Goal: Task Accomplishment & Management: Use online tool/utility

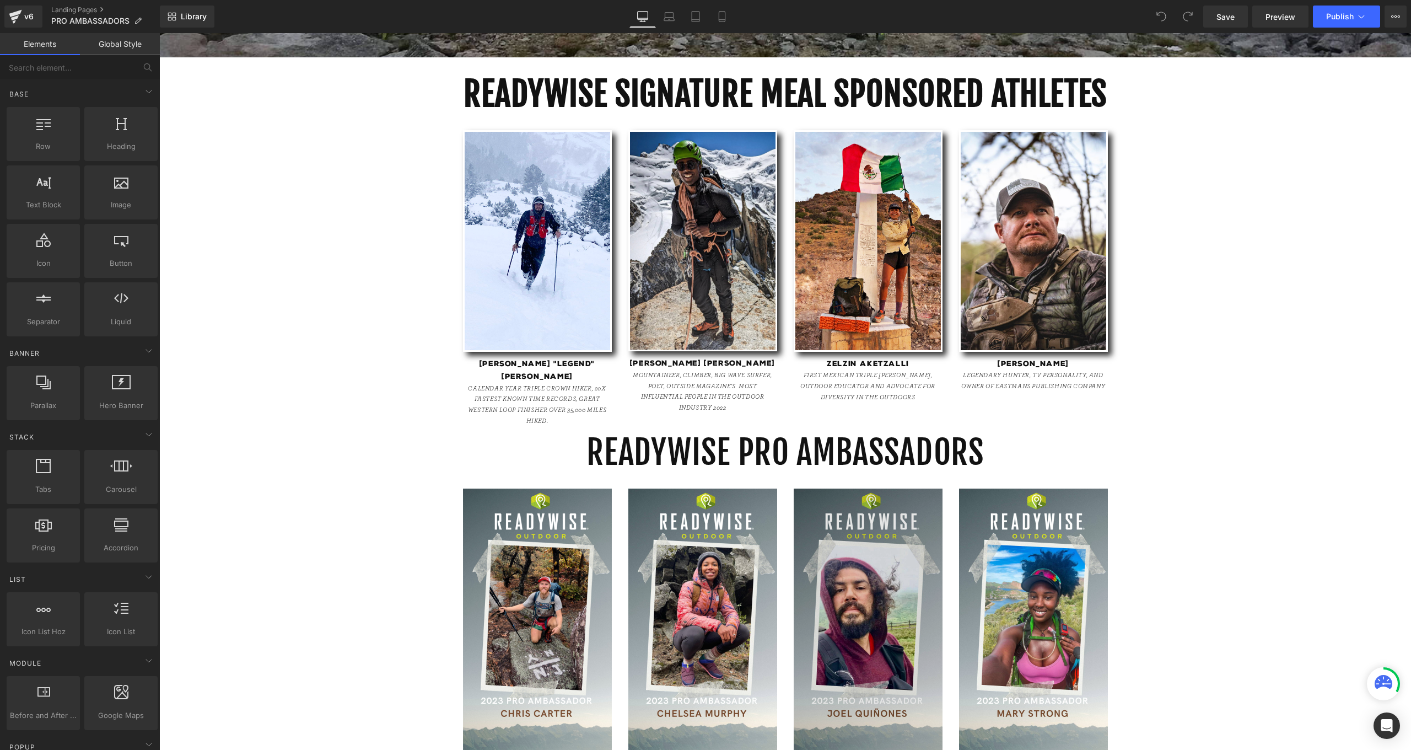
scroll to position [593, 0]
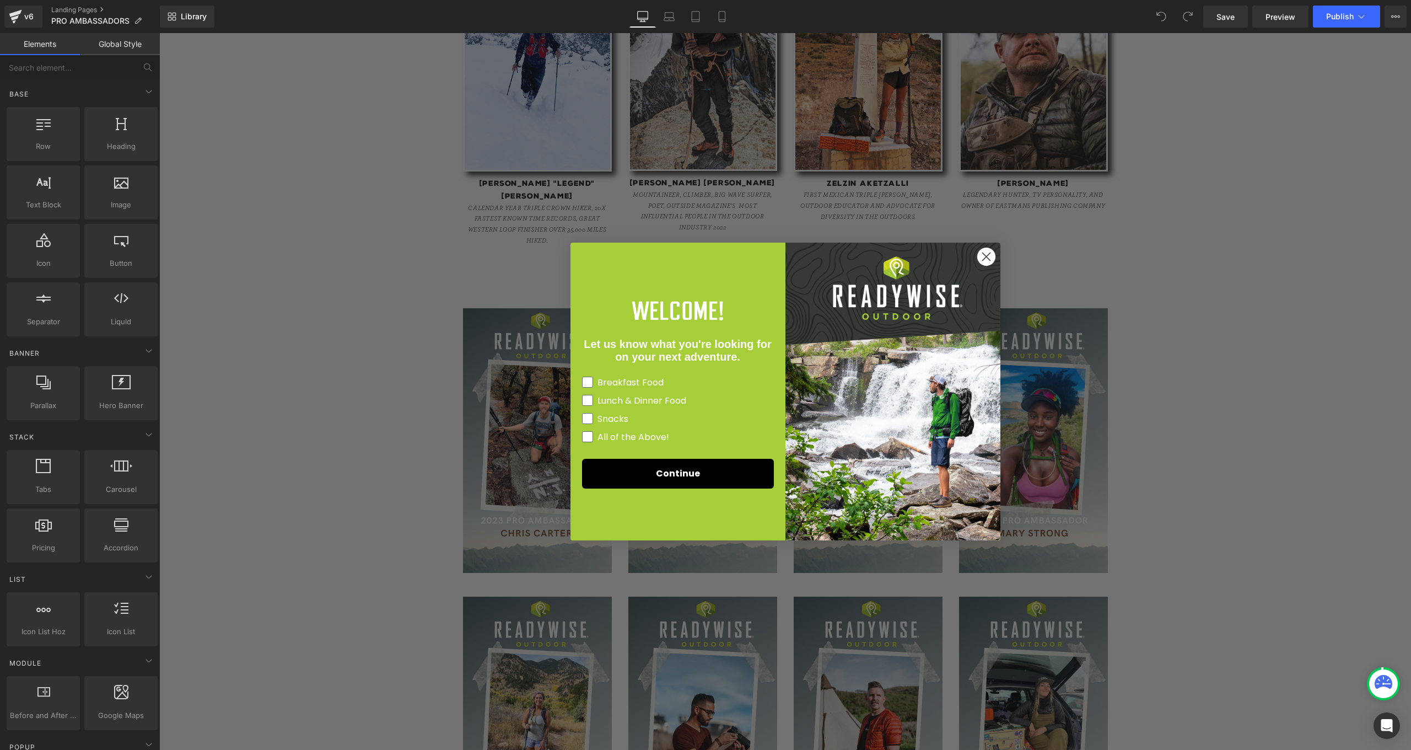
click at [986, 255] on icon "Close dialog" at bounding box center [986, 257] width 8 height 8
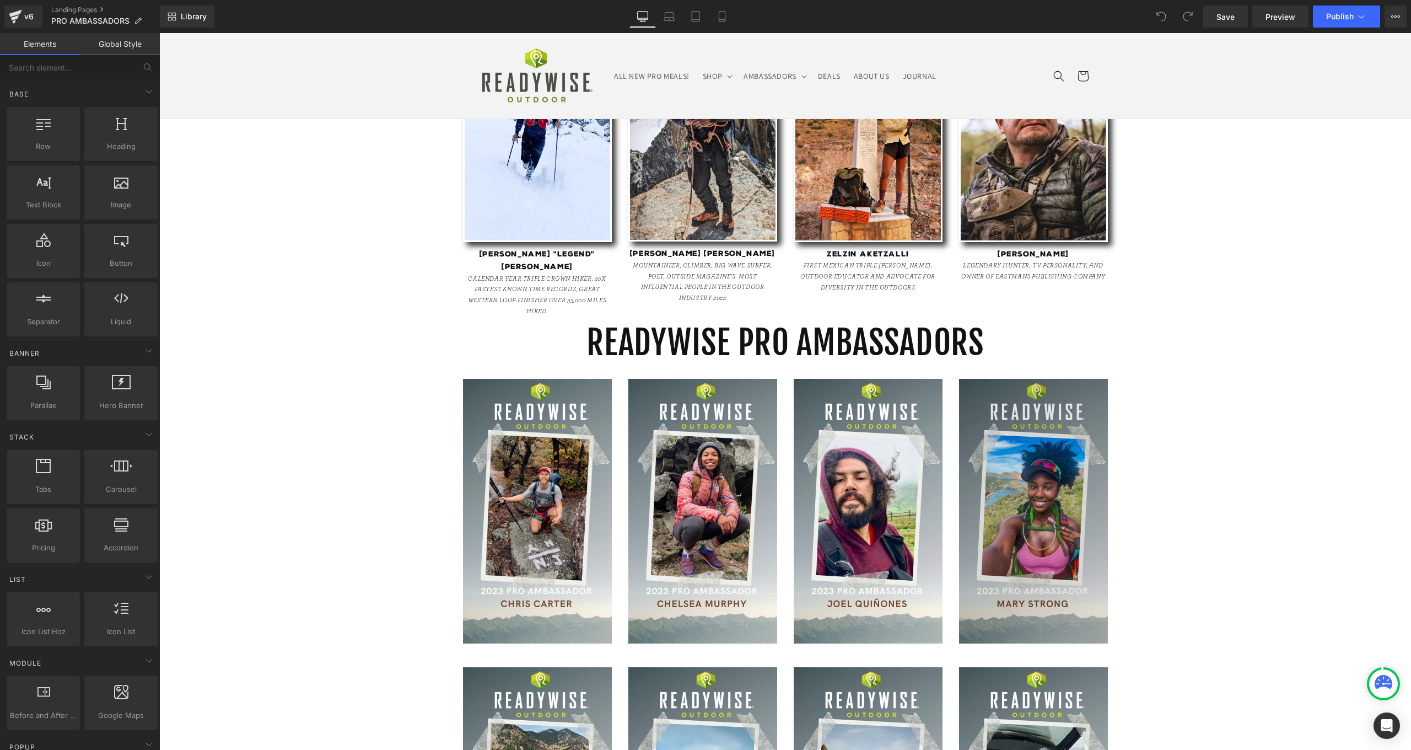
scroll to position [445, 0]
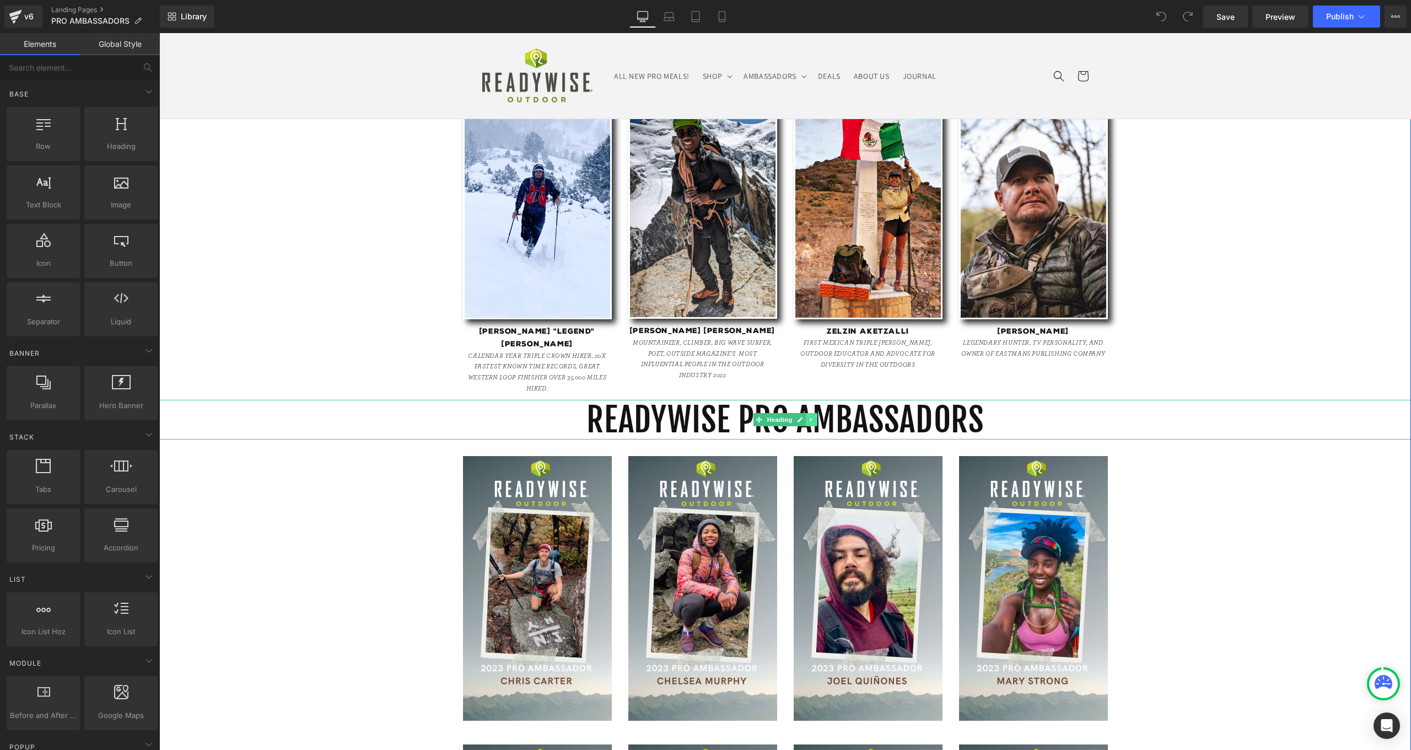
click at [810, 416] on icon at bounding box center [812, 419] width 6 height 7
click at [816, 416] on icon at bounding box center [817, 419] width 6 height 7
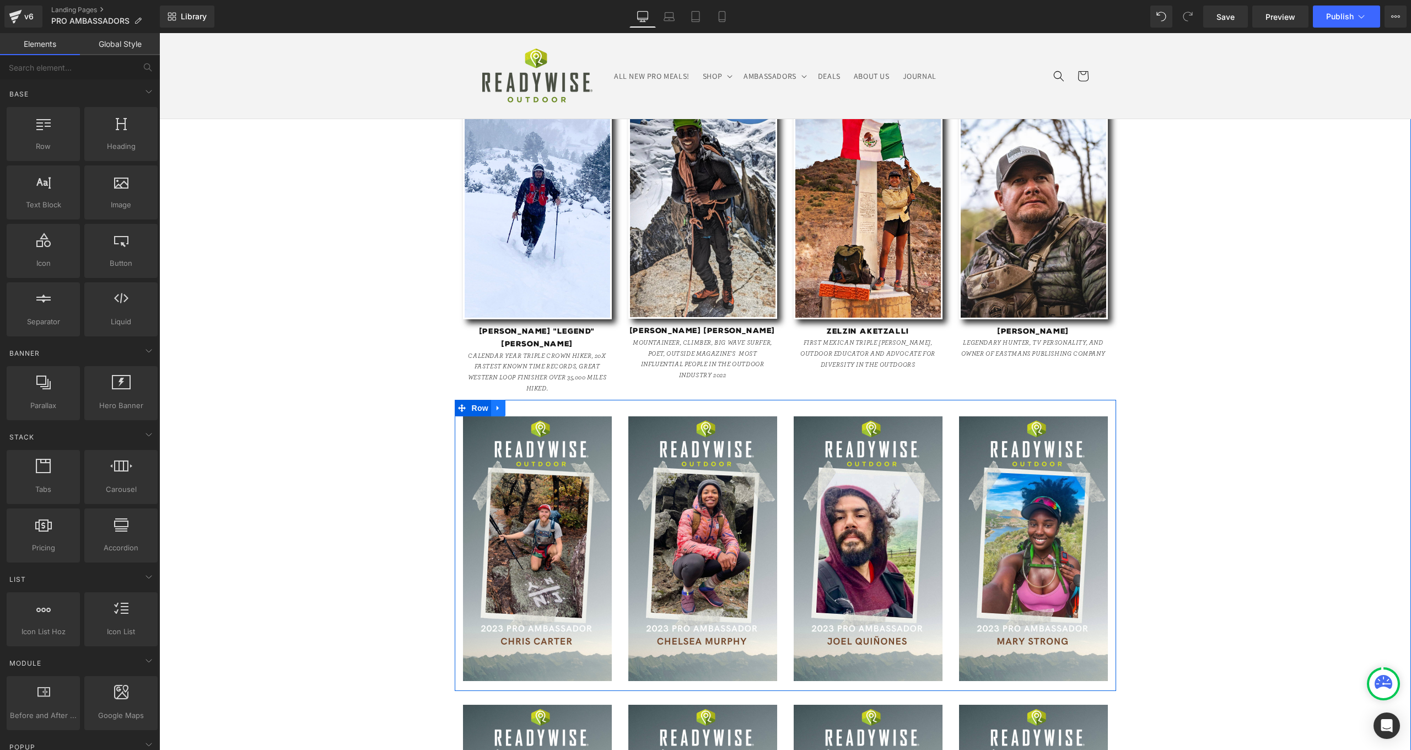
click at [498, 404] on icon at bounding box center [498, 408] width 8 height 8
click at [523, 404] on icon at bounding box center [527, 408] width 8 height 8
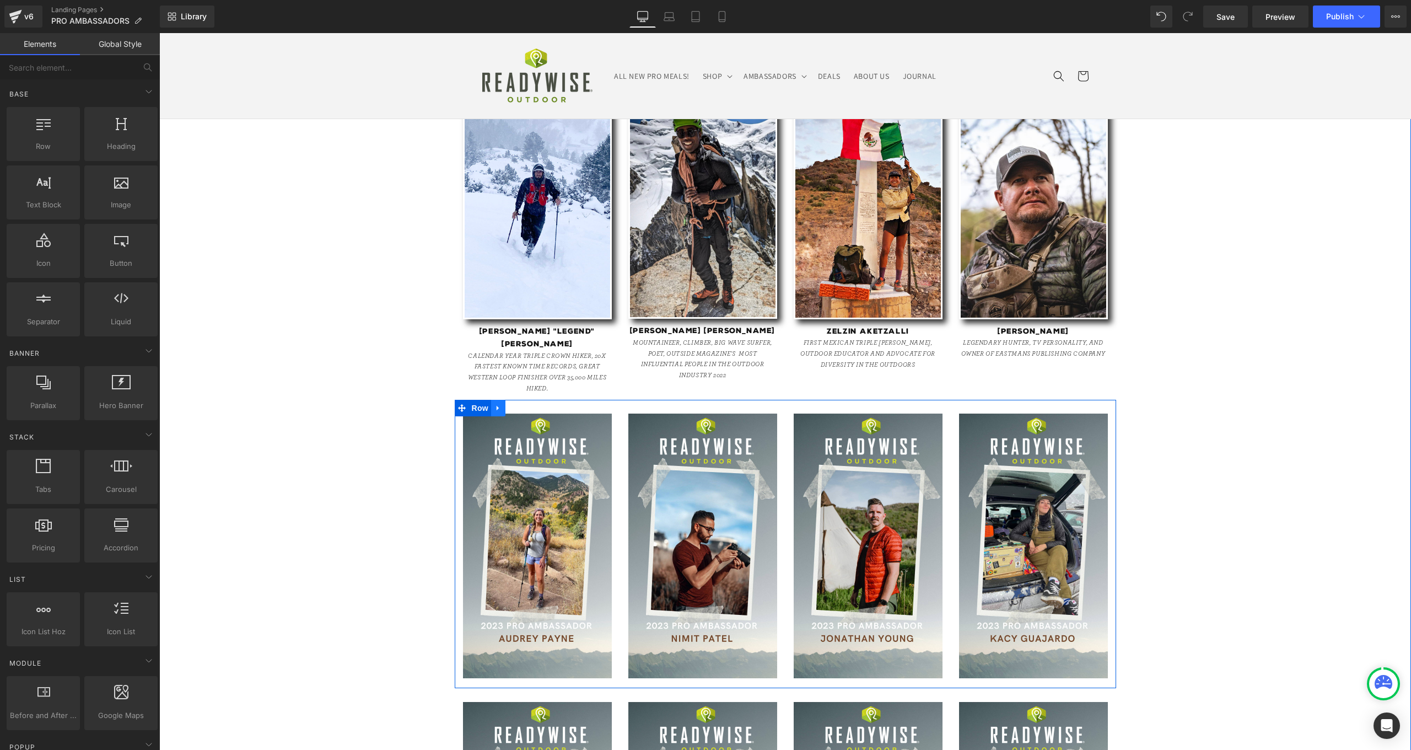
click at [496, 404] on icon at bounding box center [498, 408] width 8 height 8
click at [524, 400] on link at bounding box center [527, 408] width 14 height 17
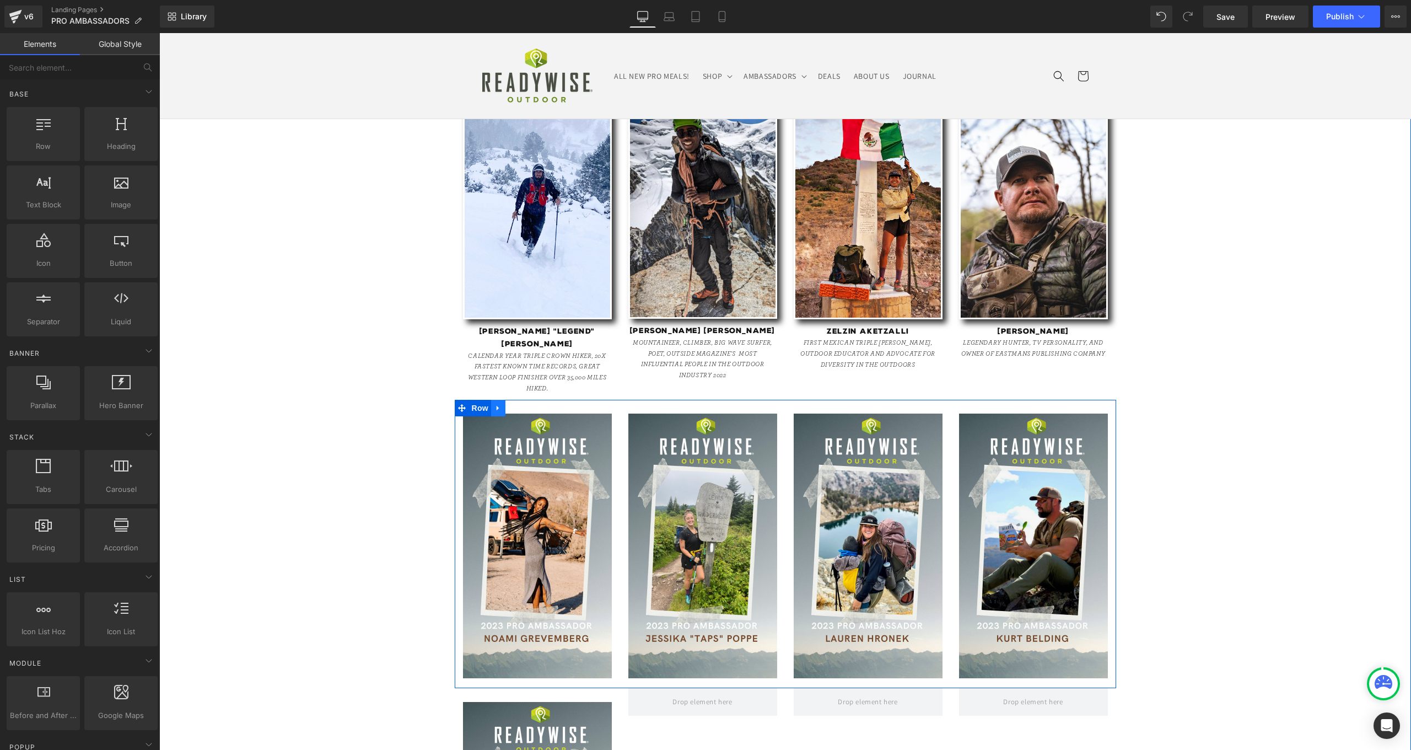
click at [497, 400] on link at bounding box center [498, 408] width 14 height 17
click at [523, 404] on icon at bounding box center [527, 408] width 8 height 8
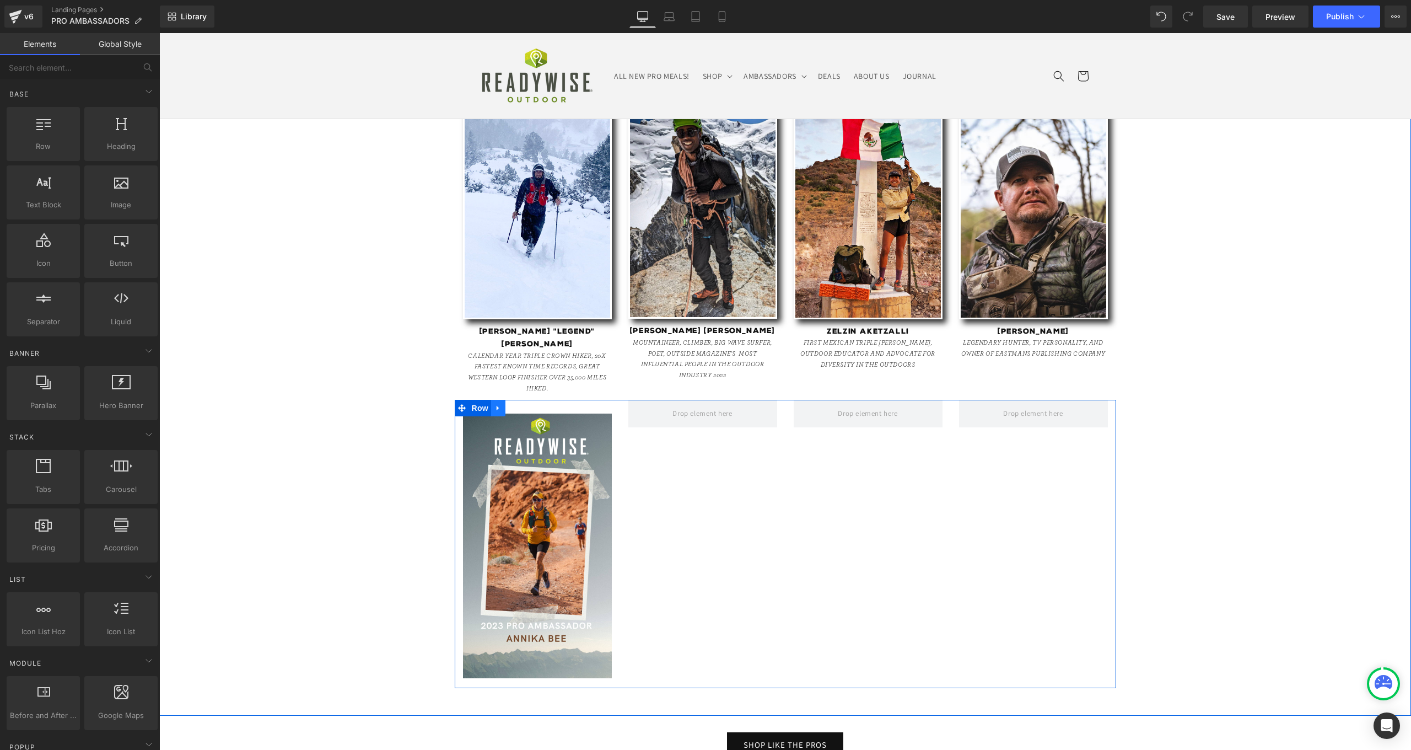
click at [501, 400] on link at bounding box center [498, 408] width 14 height 17
click at [520, 400] on link at bounding box center [527, 408] width 14 height 17
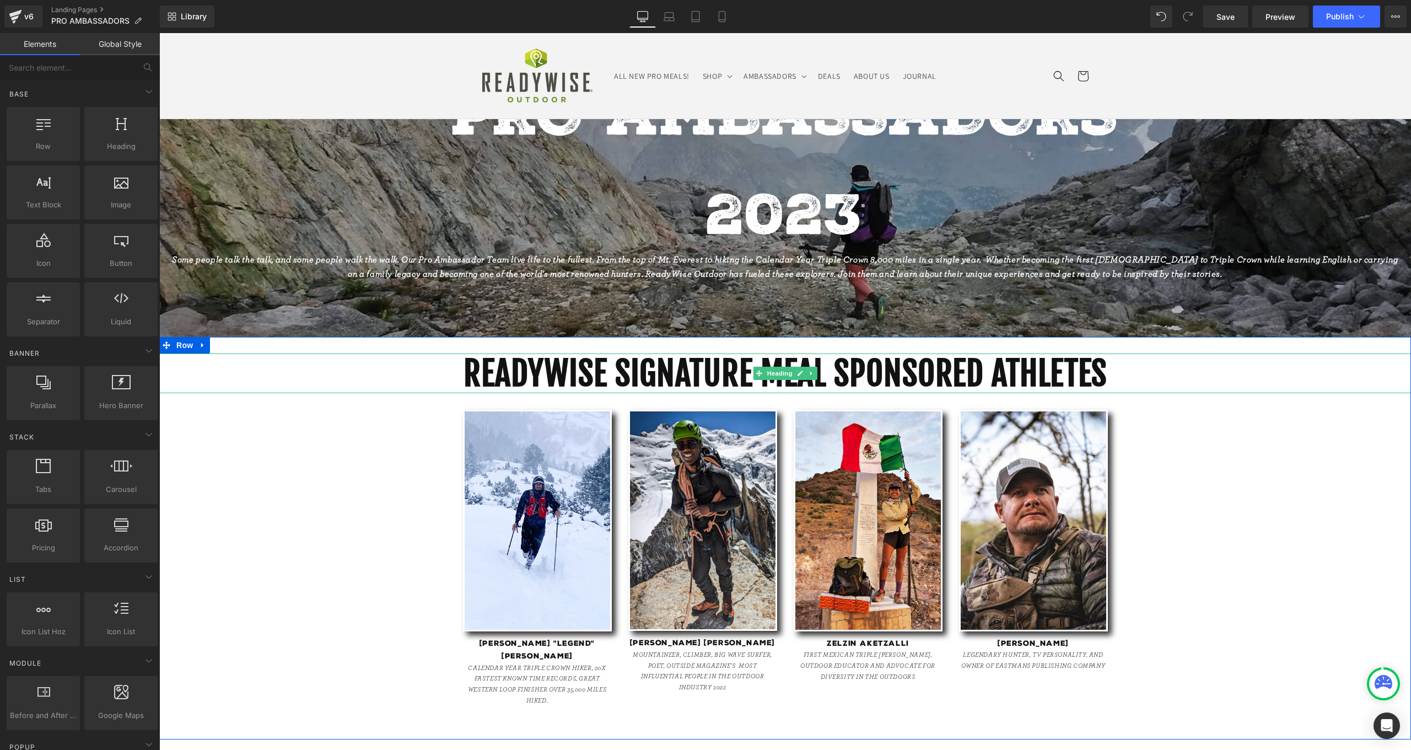
scroll to position [48, 0]
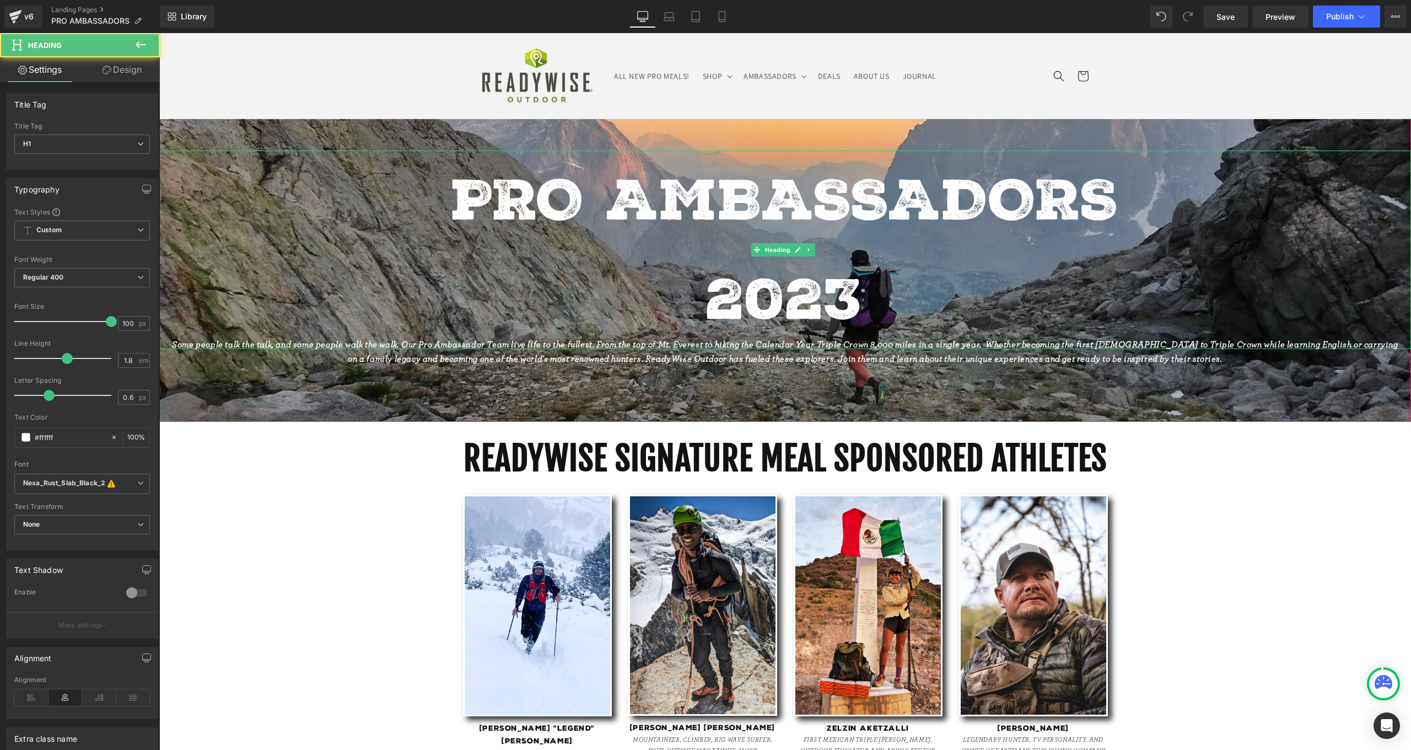
click at [832, 306] on h1 "2023" at bounding box center [785, 299] width 1252 height 99
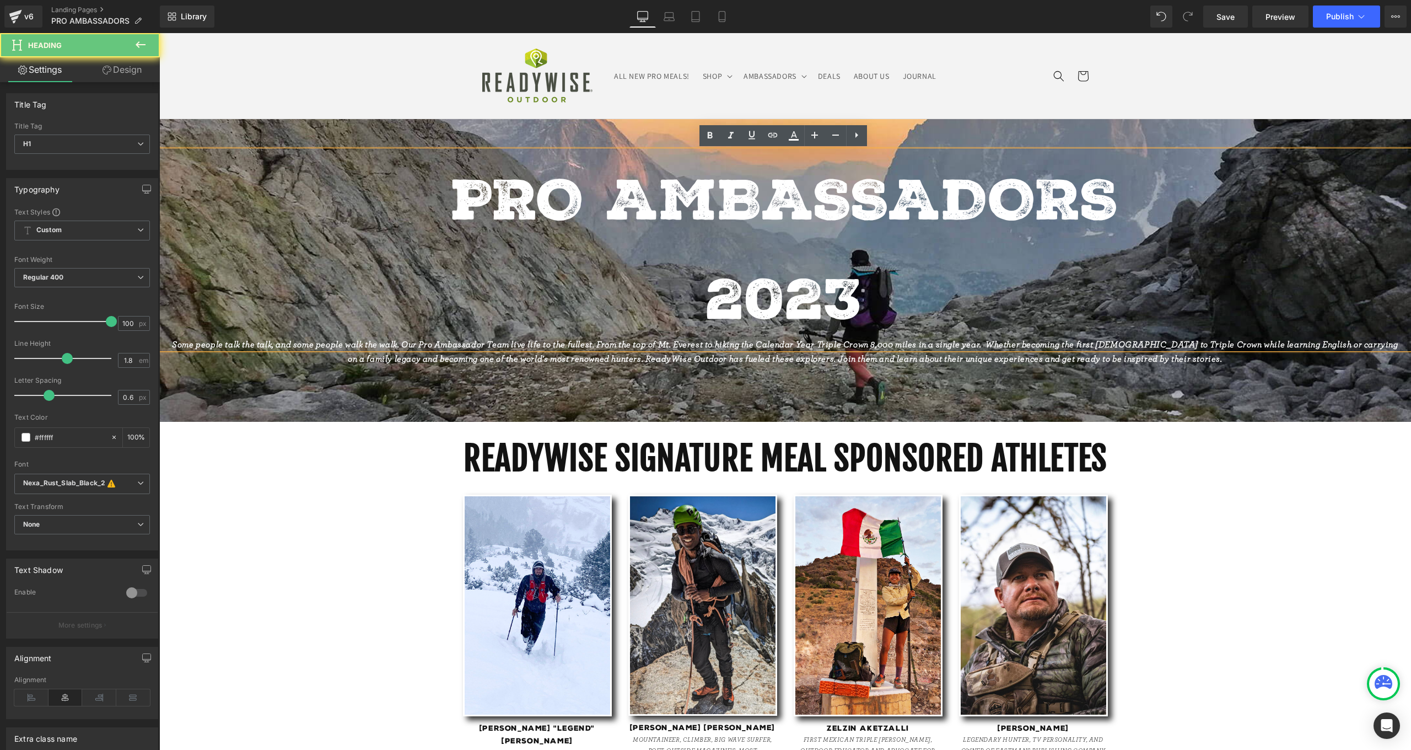
click at [841, 304] on h1 "2023" at bounding box center [785, 299] width 1252 height 99
click at [848, 301] on h1 "2023" at bounding box center [785, 299] width 1252 height 99
click at [825, 304] on h1 "2023" at bounding box center [785, 299] width 1252 height 99
click at [856, 295] on h1 "2023" at bounding box center [785, 299] width 1252 height 99
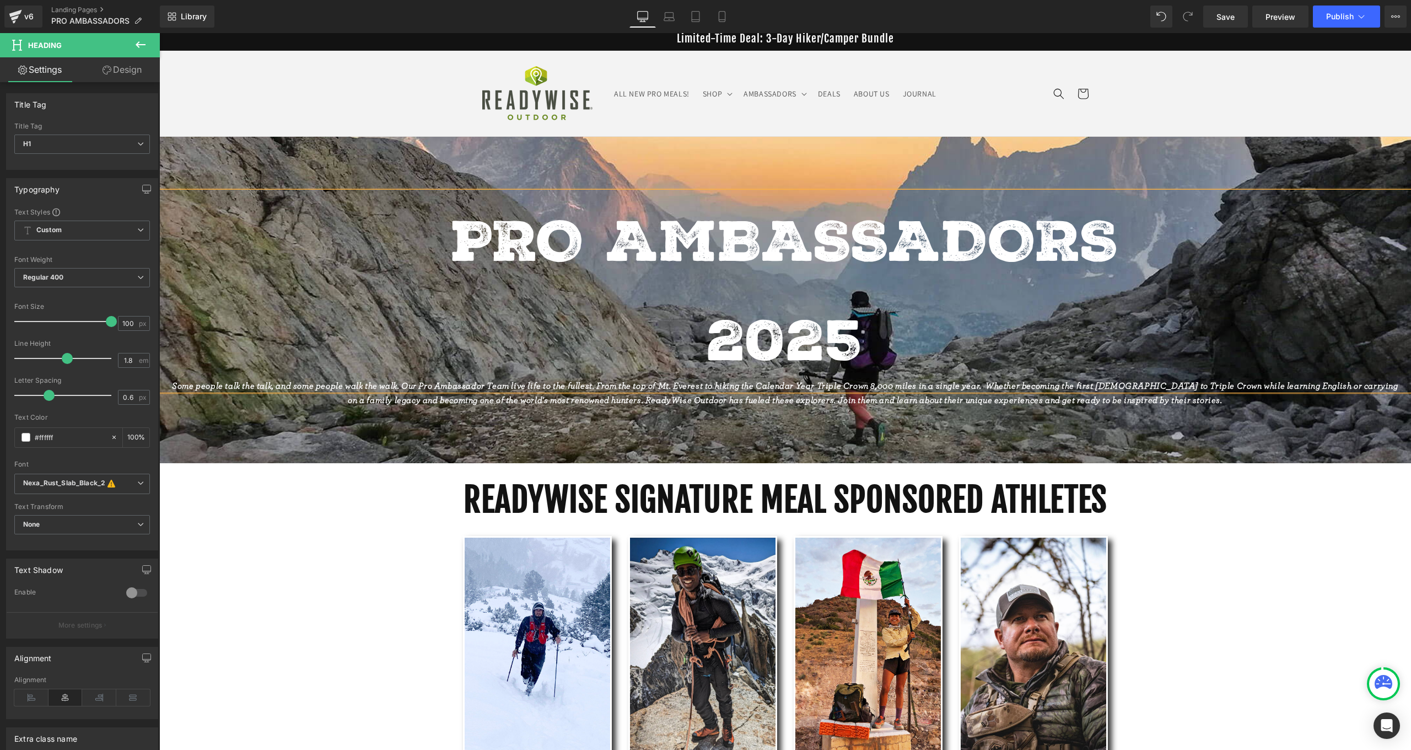
scroll to position [388, 0]
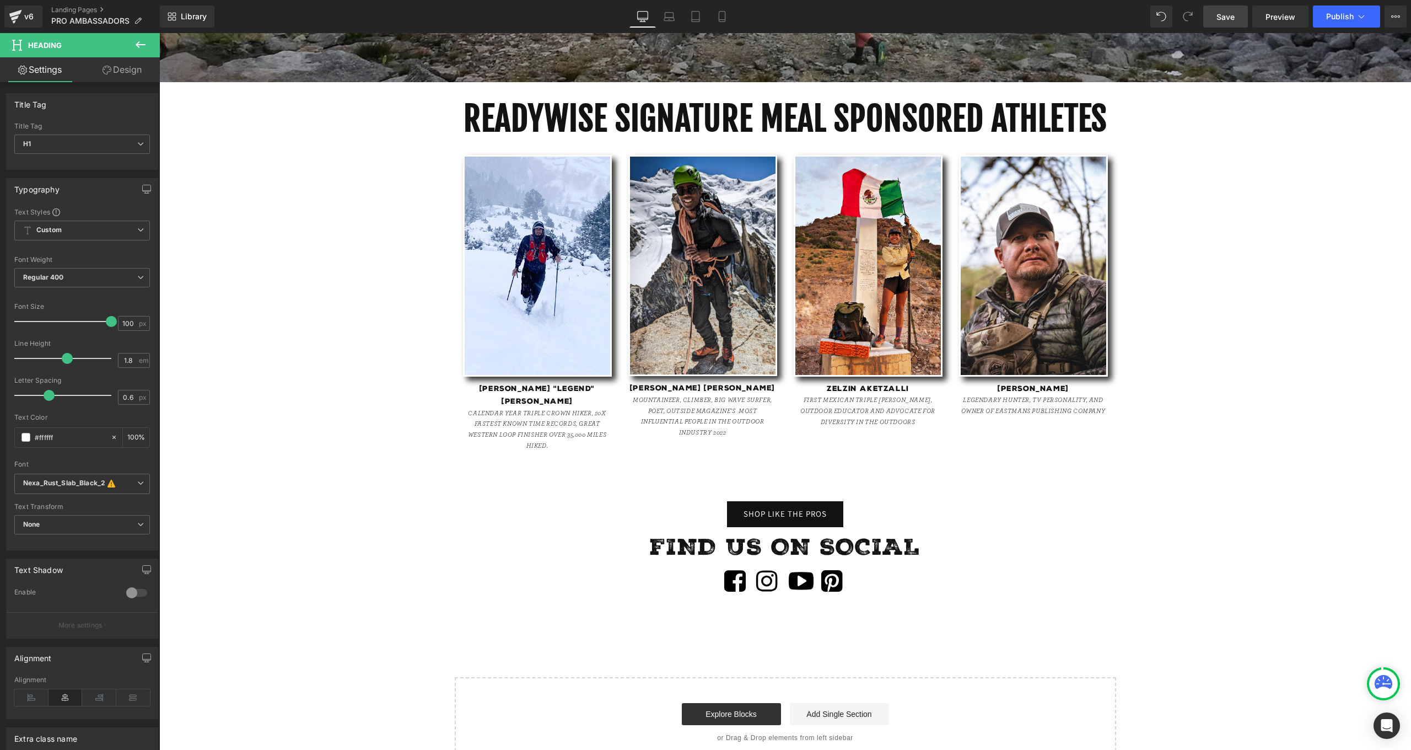
click at [1230, 20] on span "Save" at bounding box center [1226, 17] width 18 height 12
click at [1373, 16] on button "Publish" at bounding box center [1346, 17] width 67 height 22
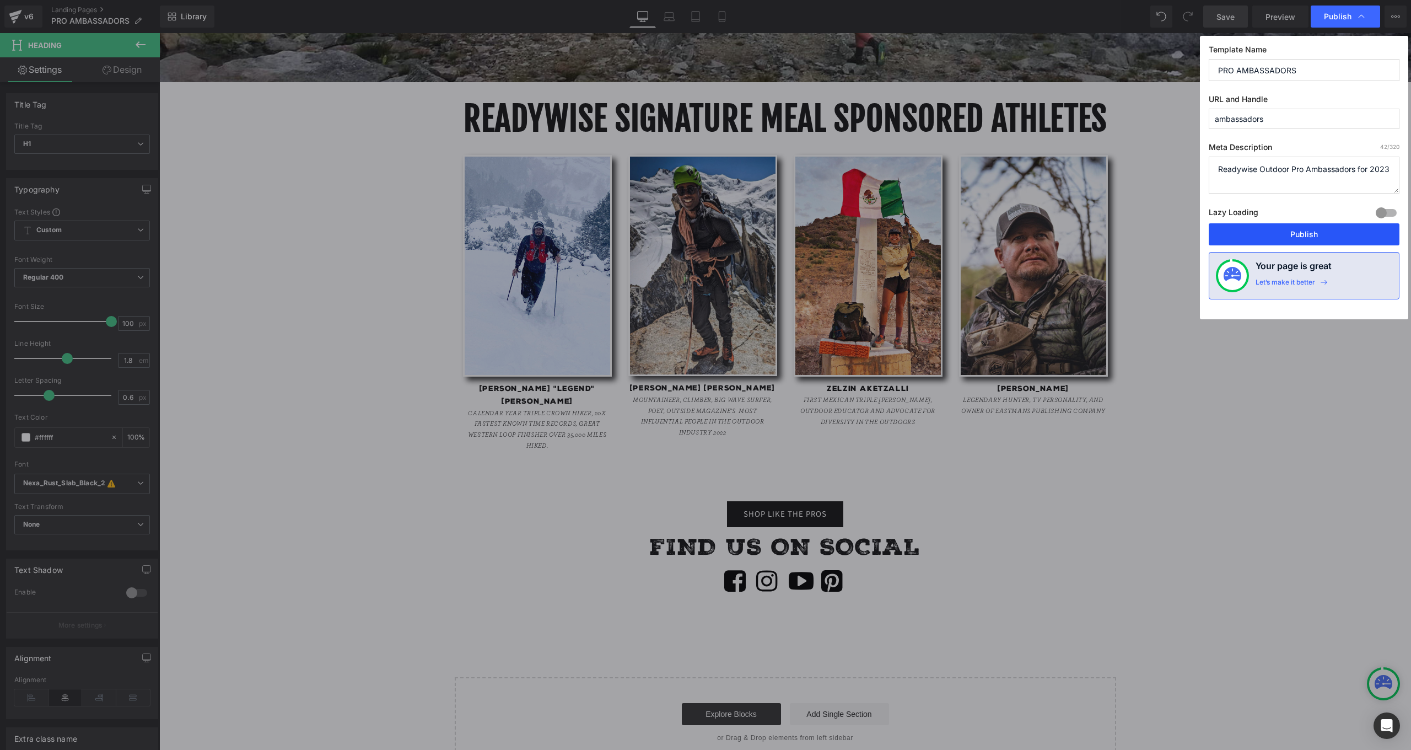
click at [1303, 241] on button "Publish" at bounding box center [1304, 234] width 191 height 22
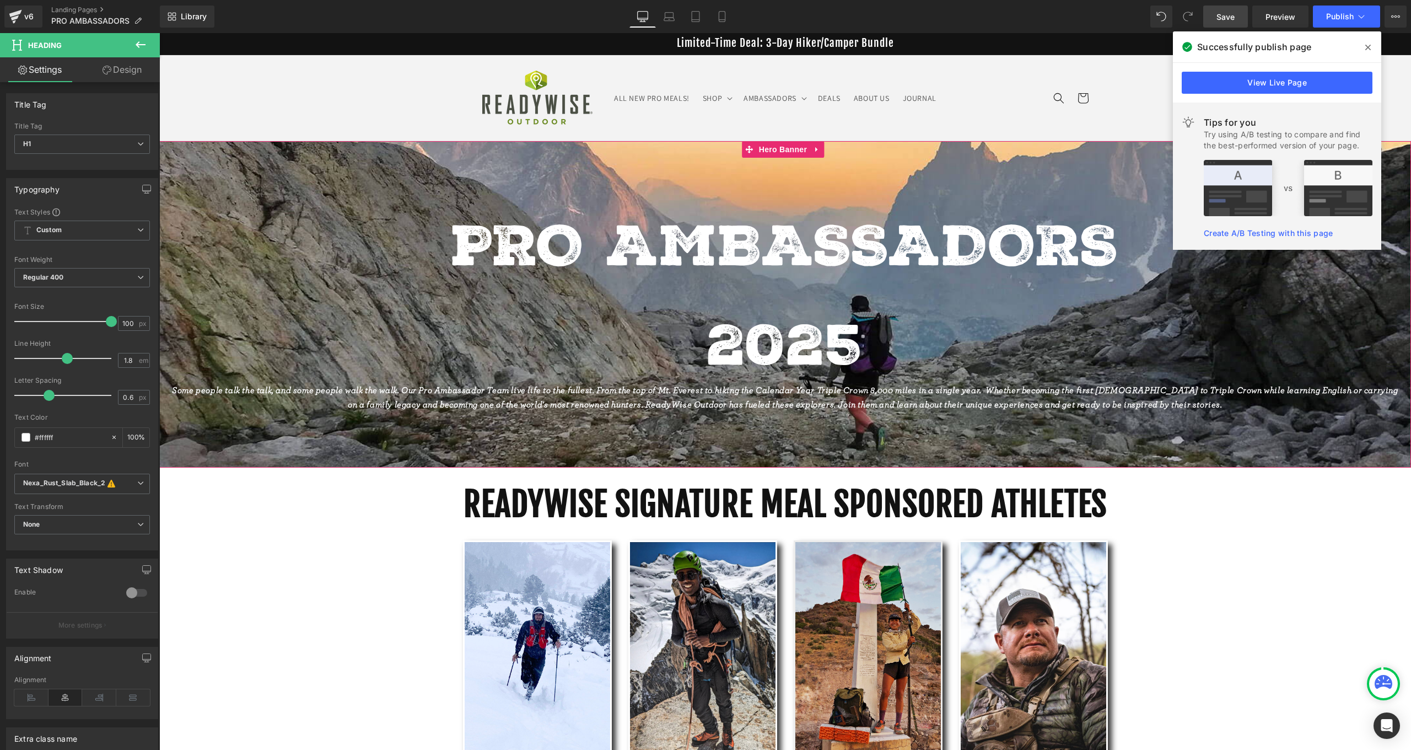
scroll to position [363, 0]
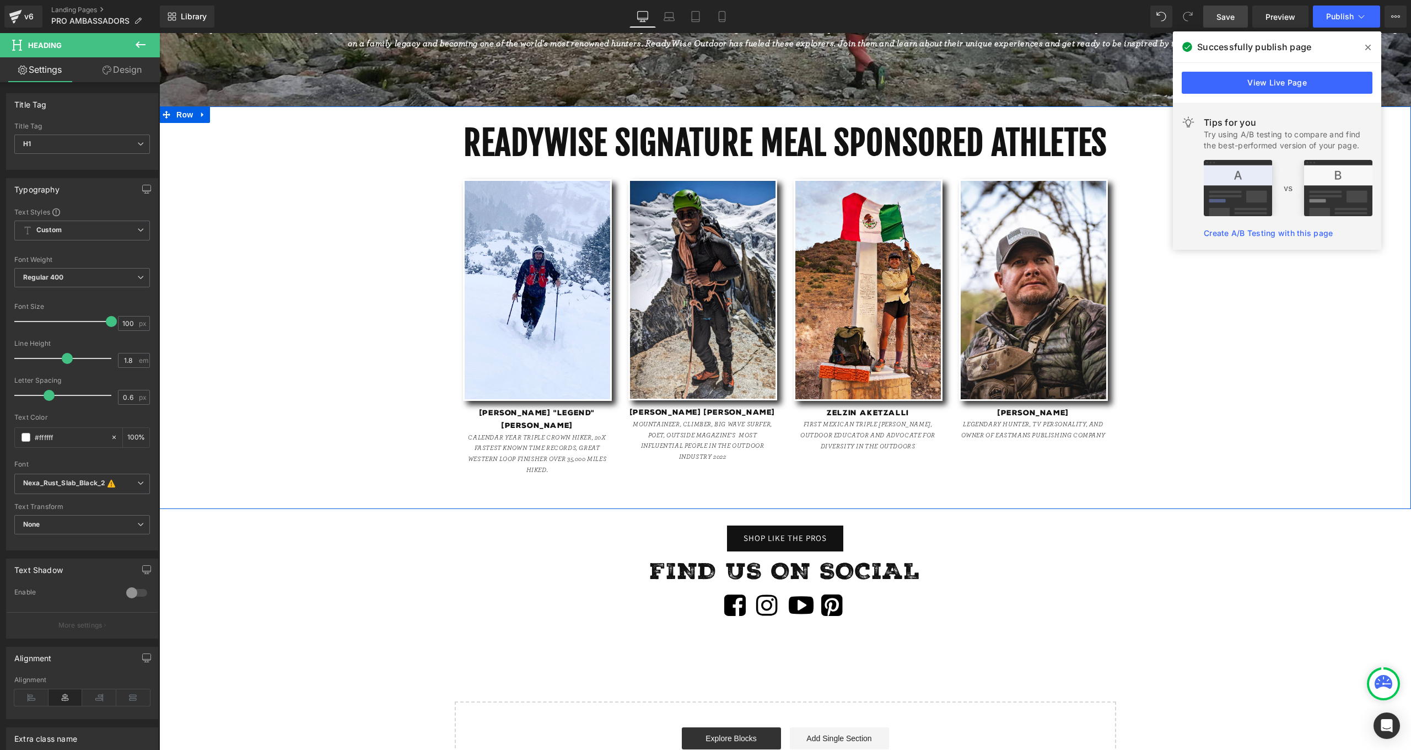
click at [1368, 49] on icon at bounding box center [1368, 47] width 6 height 9
